Goal: Information Seeking & Learning: Find specific fact

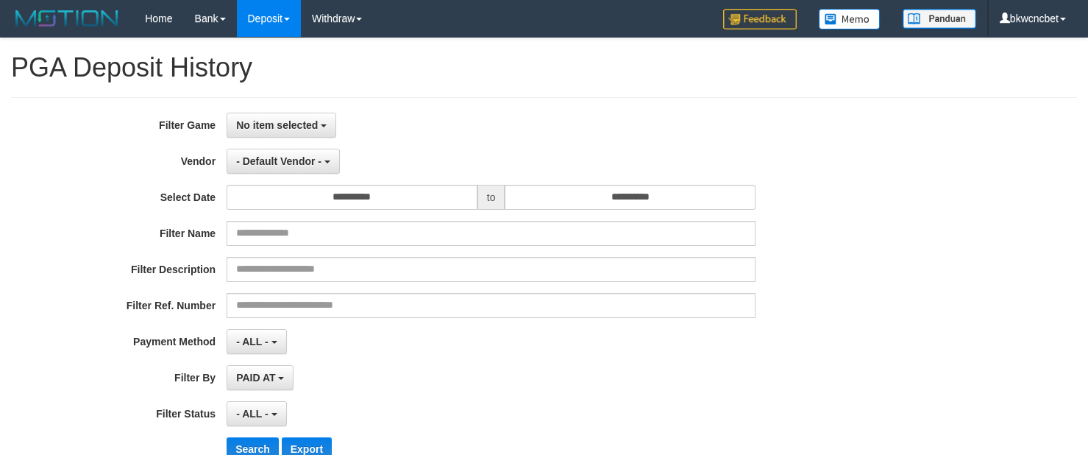
select select
select select "**"
click at [287, 126] on span "No item selected" at bounding box center [277, 125] width 82 height 12
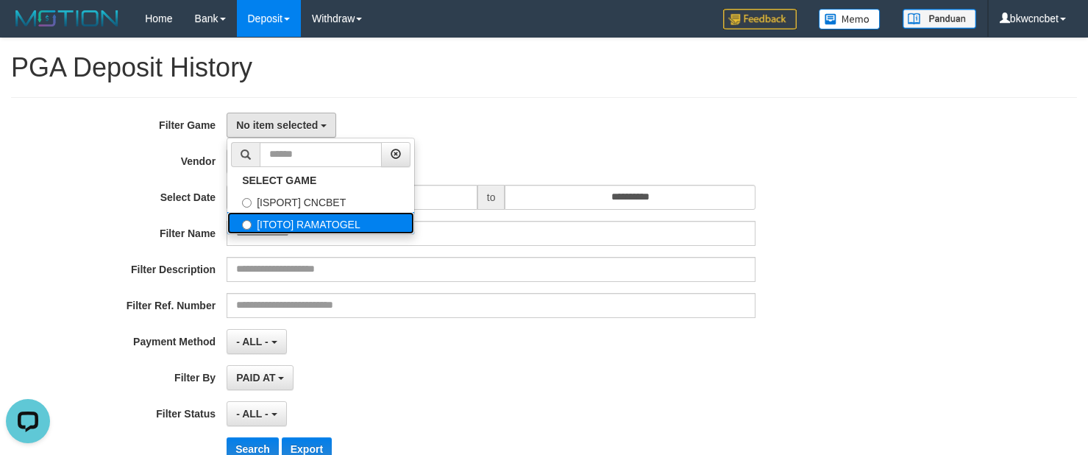
click at [311, 221] on label "[ITOTO] RAMATOGEL" at bounding box center [320, 223] width 187 height 22
select select "****"
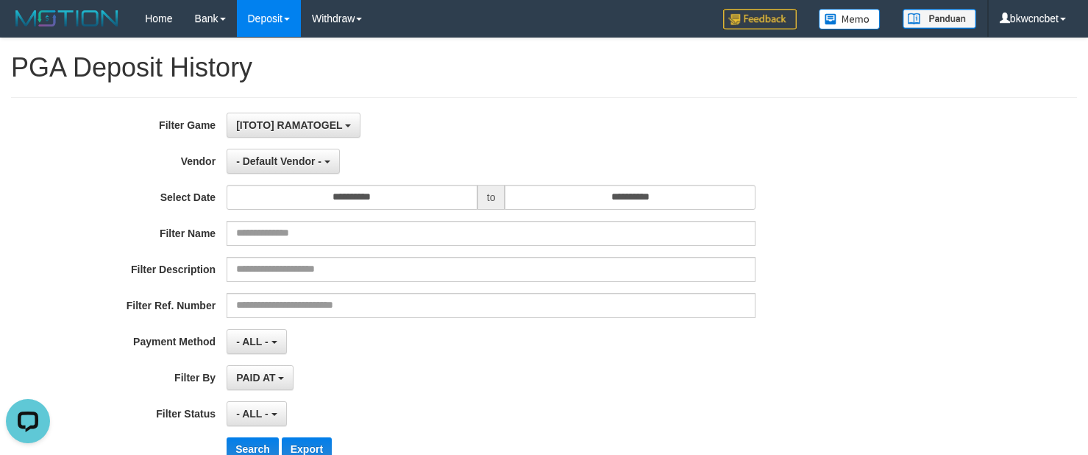
scroll to position [25, 0]
click at [297, 171] on button "- Default Vendor -" at bounding box center [283, 161] width 113 height 25
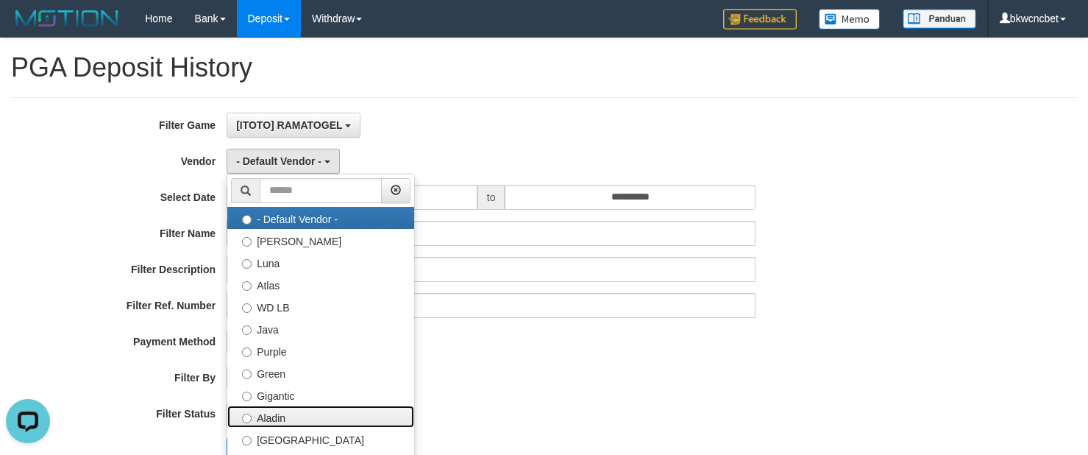
click at [290, 416] on label "Aladin" at bounding box center [320, 416] width 187 height 22
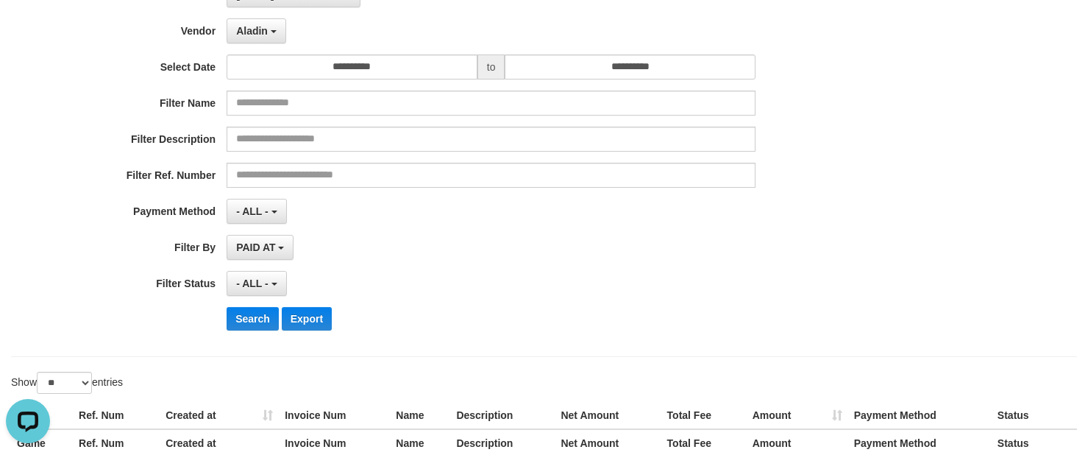
scroll to position [184, 0]
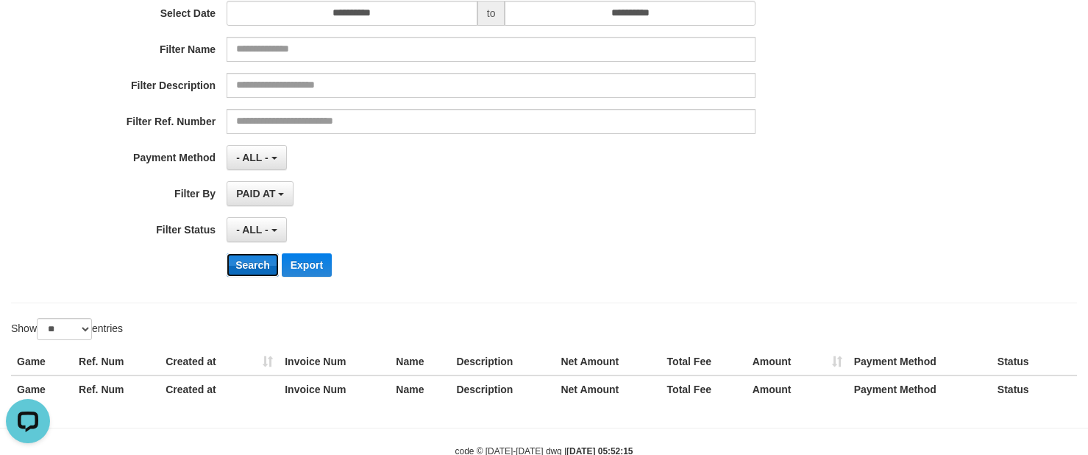
click at [252, 267] on button "Search" at bounding box center [253, 265] width 52 height 24
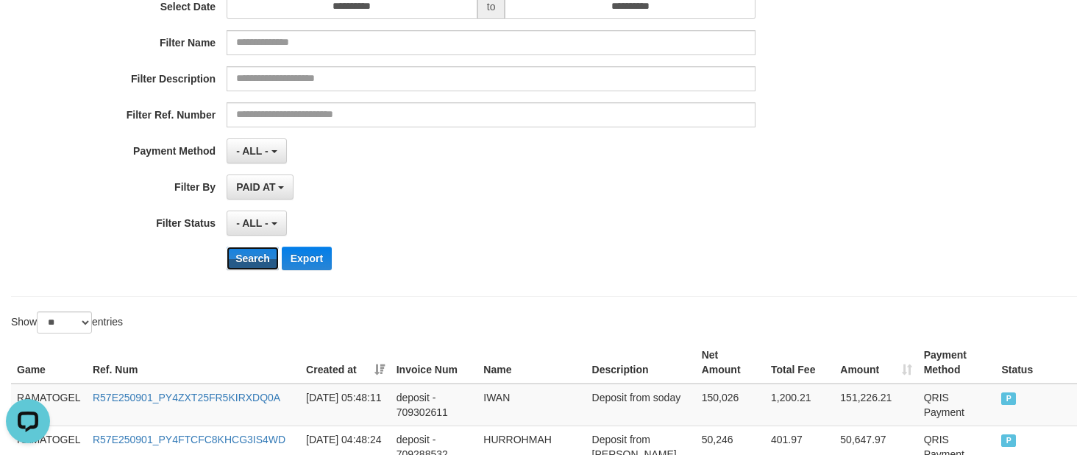
scroll to position [0, 0]
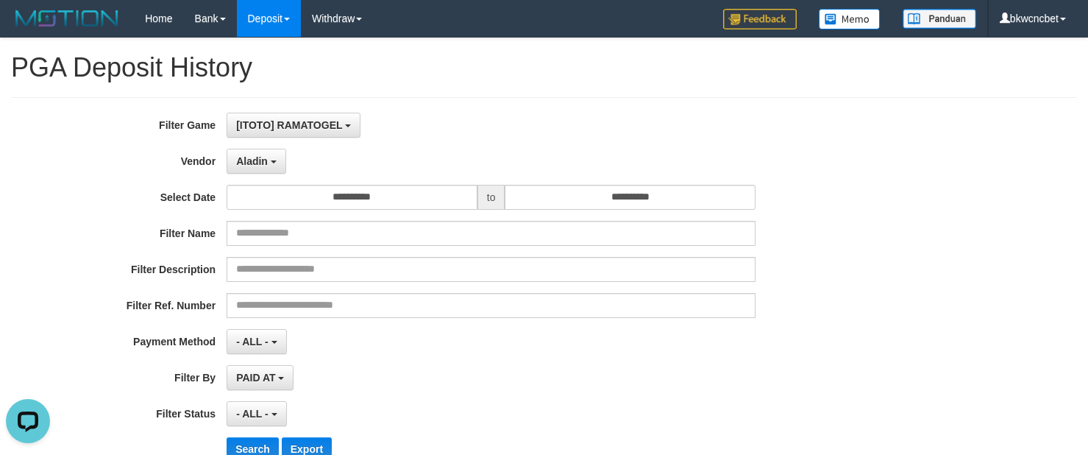
click at [267, 177] on div "**********" at bounding box center [453, 292] width 907 height 359
click at [269, 166] on button "Aladin" at bounding box center [257, 161] width 60 height 25
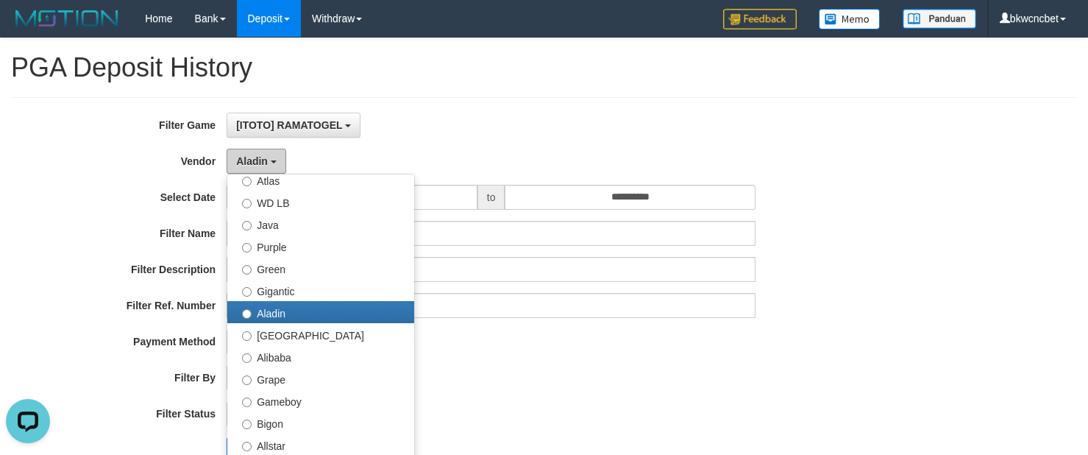
scroll to position [184, 0]
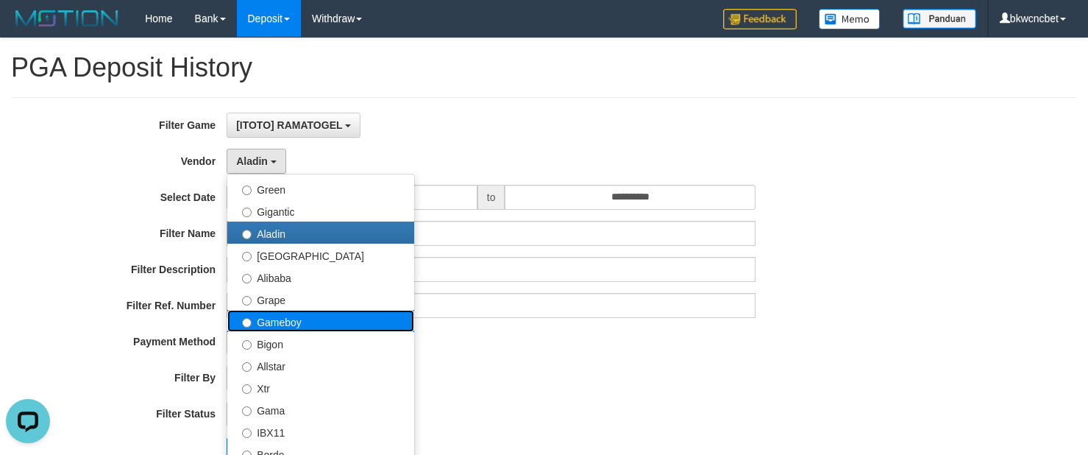
click at [296, 325] on label "Gameboy" at bounding box center [320, 321] width 187 height 22
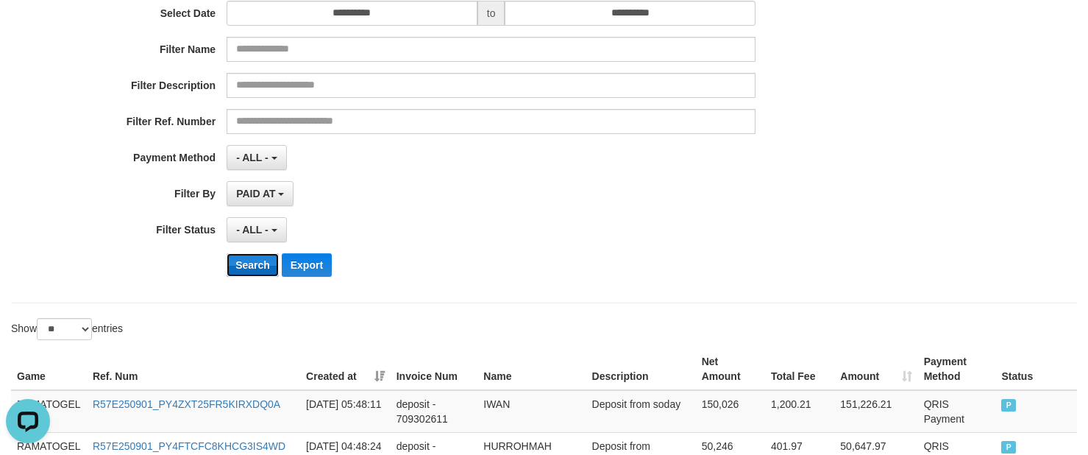
click at [255, 276] on button "Search" at bounding box center [253, 265] width 52 height 24
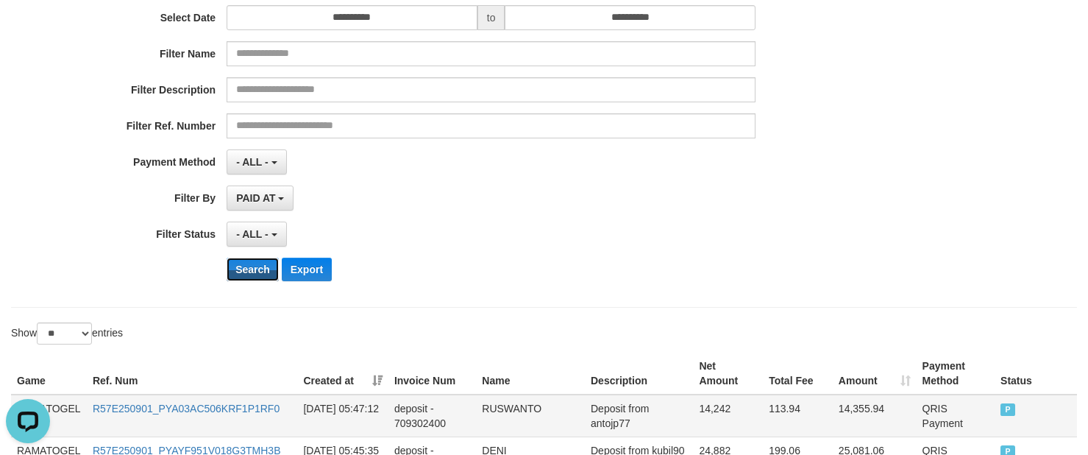
scroll to position [0, 0]
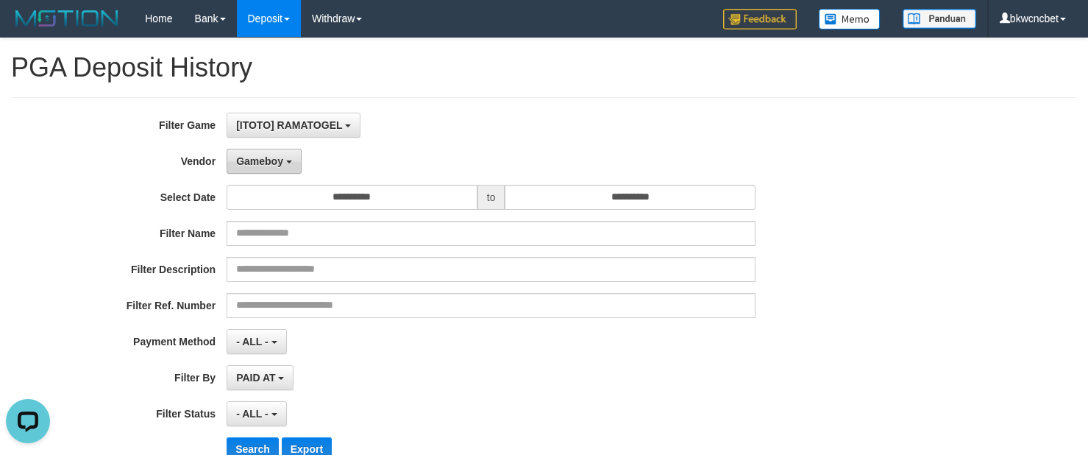
click at [250, 168] on button "Gameboy" at bounding box center [264, 161] width 75 height 25
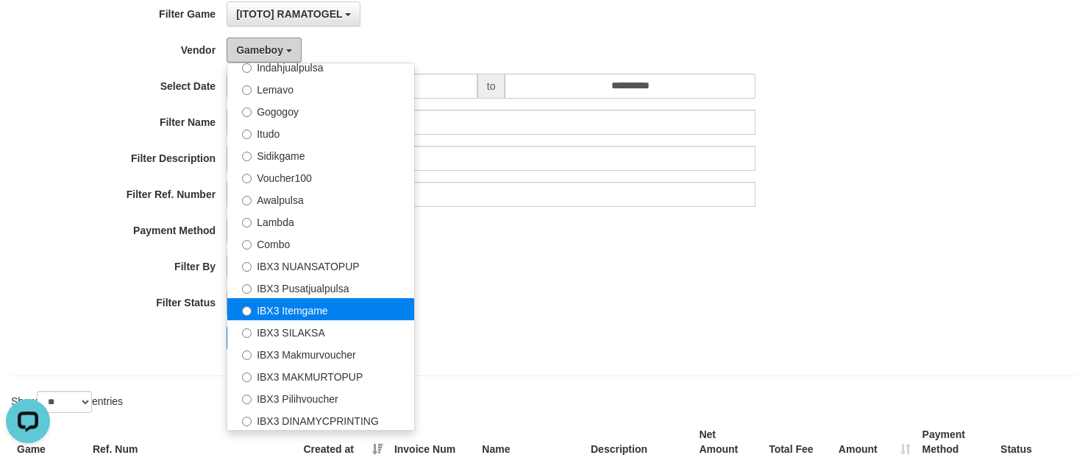
scroll to position [184, 0]
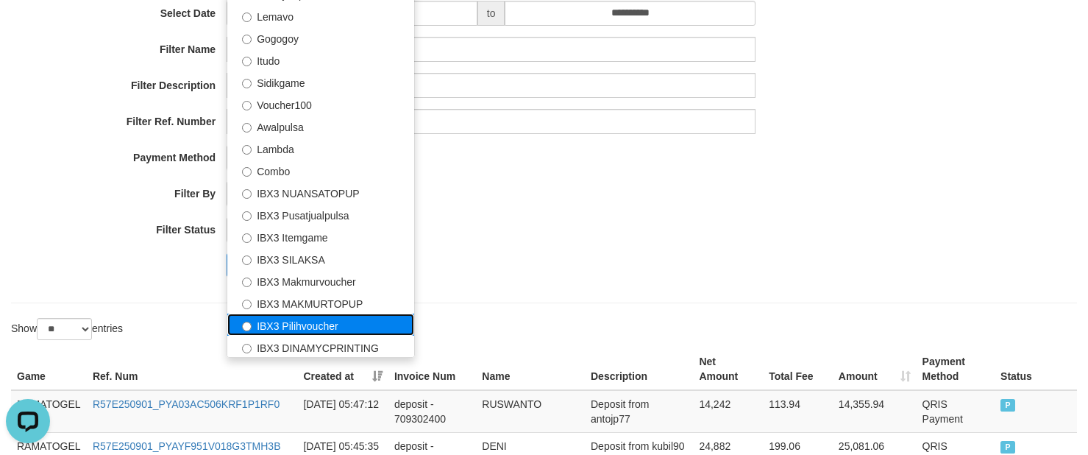
click at [336, 321] on label "IBX3 Pilihvoucher" at bounding box center [320, 324] width 187 height 22
select select "**********"
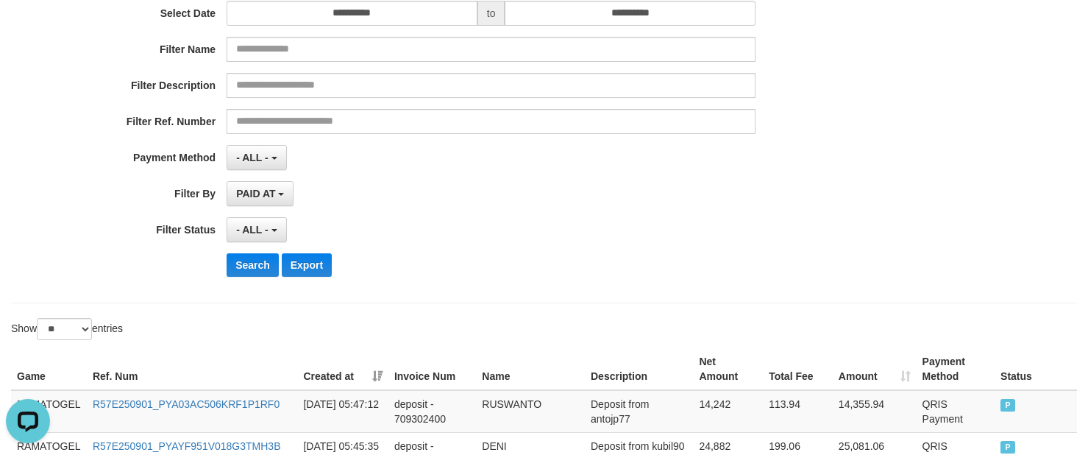
drag, startPoint x: 221, startPoint y: 279, endPoint x: 239, endPoint y: 272, distance: 18.9
click at [224, 277] on div "Search Export" at bounding box center [453, 265] width 907 height 24
click at [241, 272] on button "Search" at bounding box center [253, 265] width 52 height 24
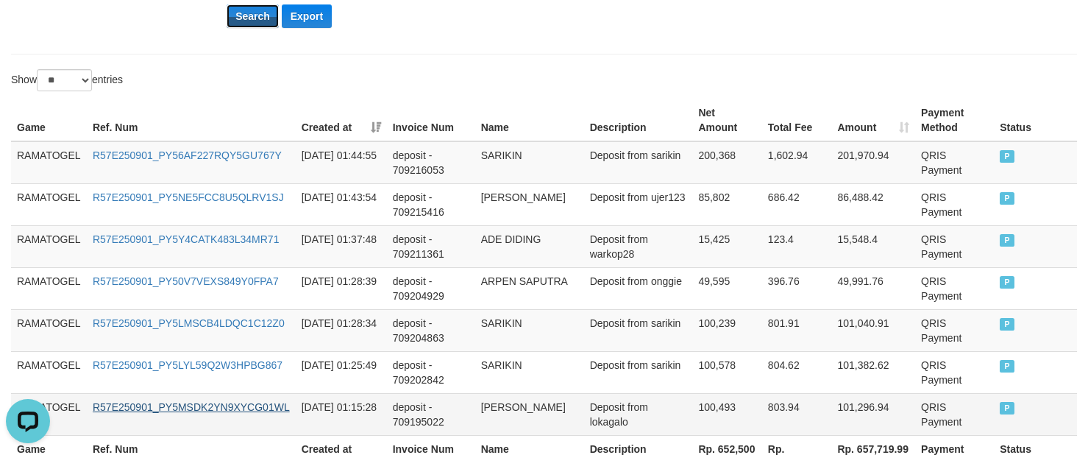
scroll to position [581, 0]
